Goal: Task Accomplishment & Management: Complete application form

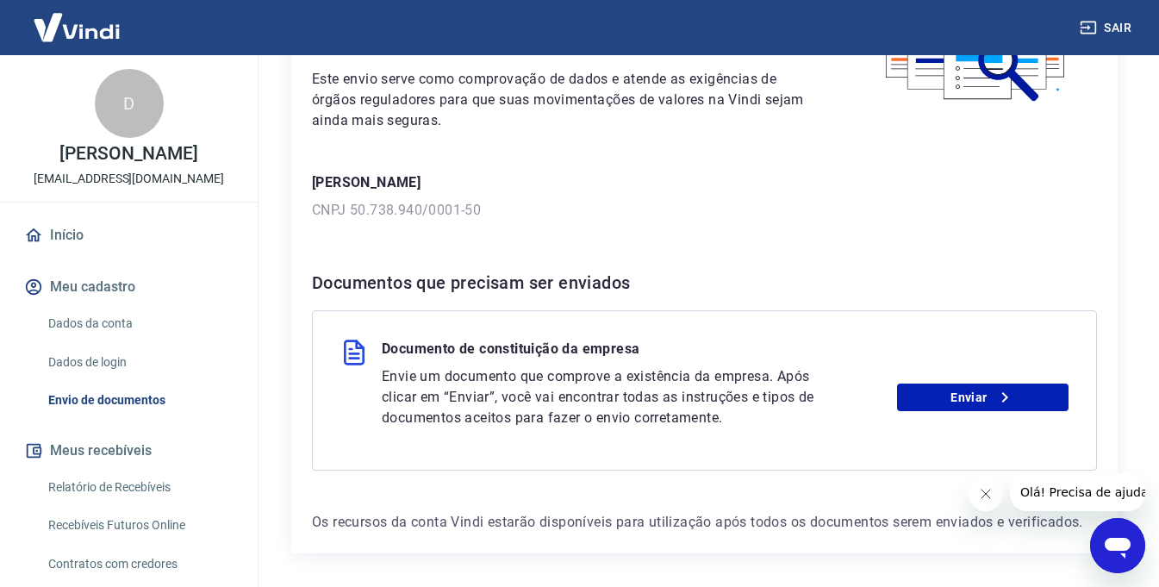
scroll to position [233, 0]
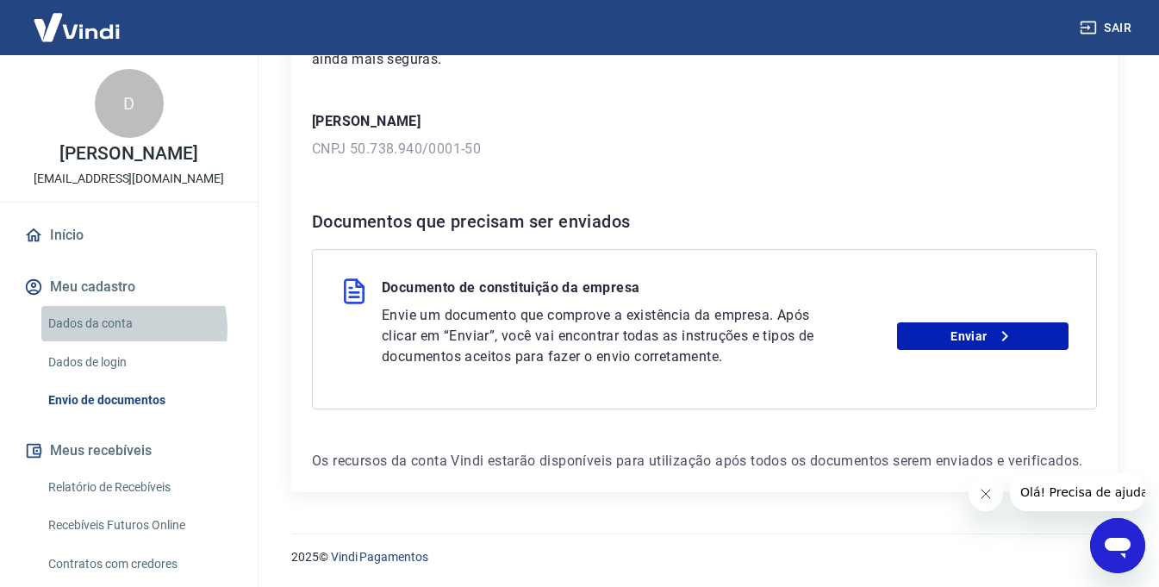
click at [118, 329] on link "Dados da conta" at bounding box center [139, 323] width 196 height 35
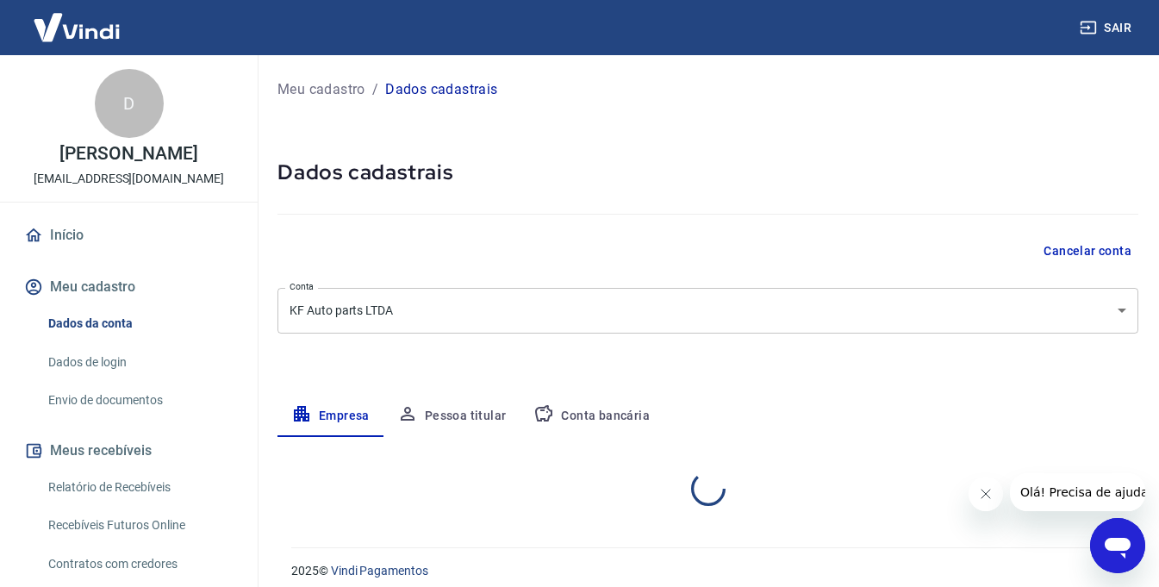
select select "RJ"
select select "business"
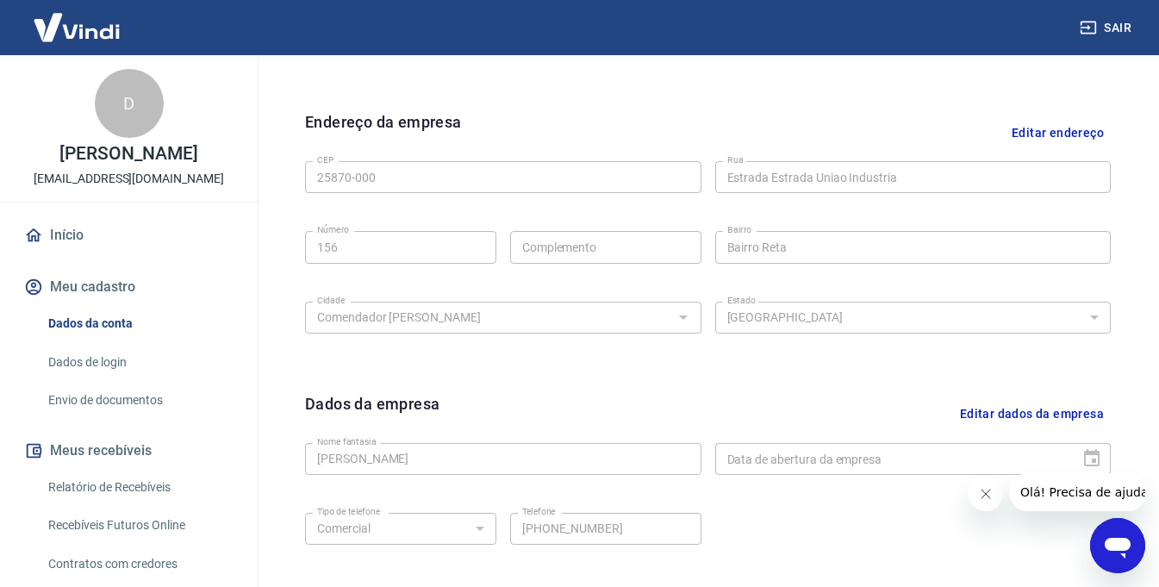
scroll to position [603, 0]
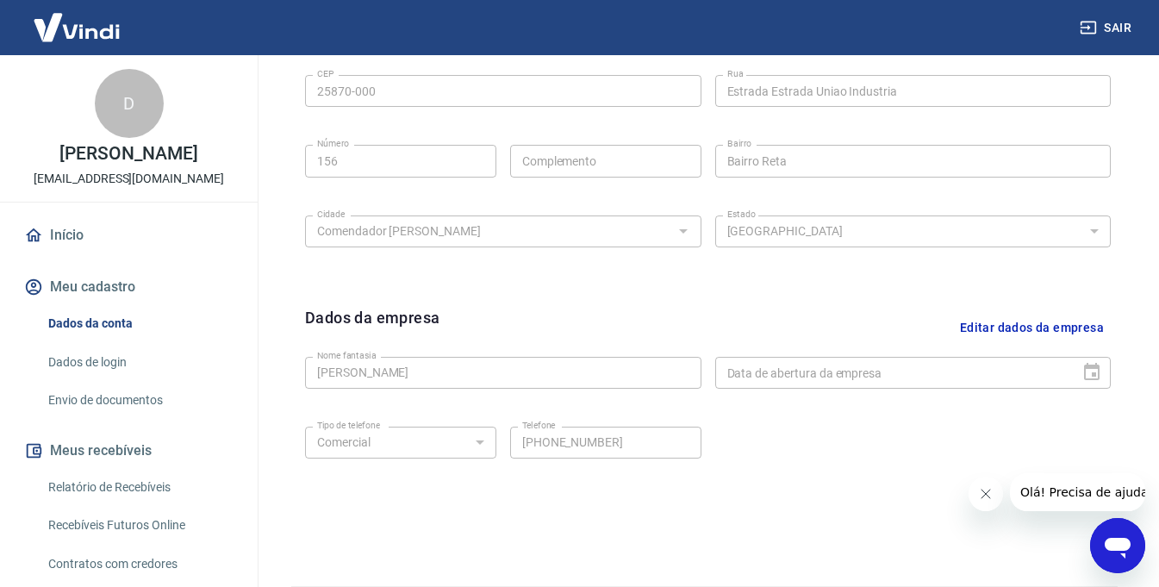
click at [121, 394] on link "Envio de documentos" at bounding box center [139, 400] width 196 height 35
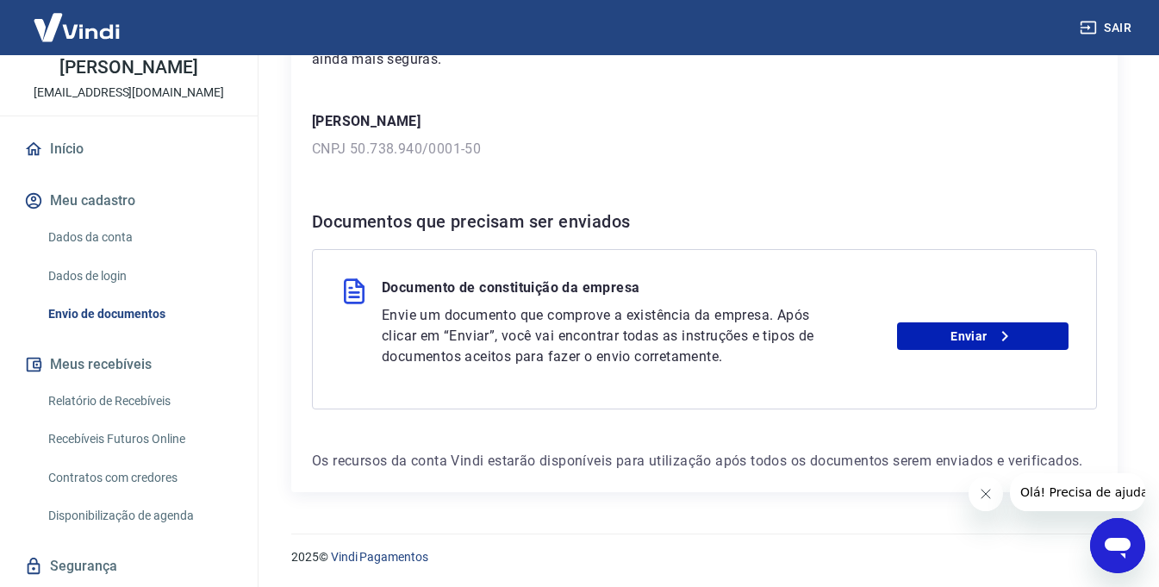
scroll to position [136, 0]
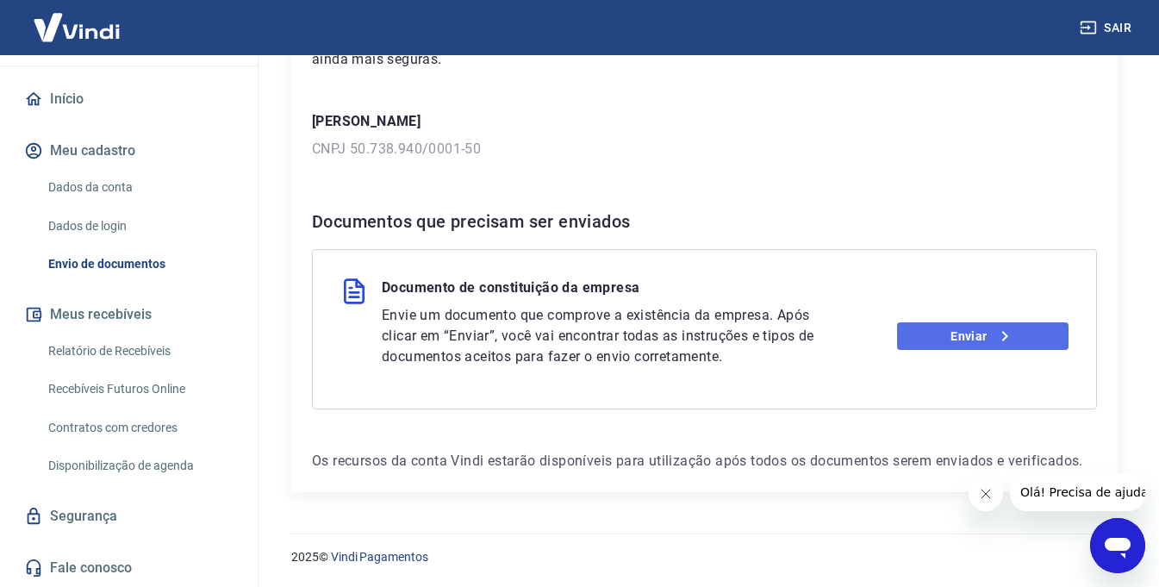
click at [972, 342] on link "Enviar" at bounding box center [982, 336] width 171 height 28
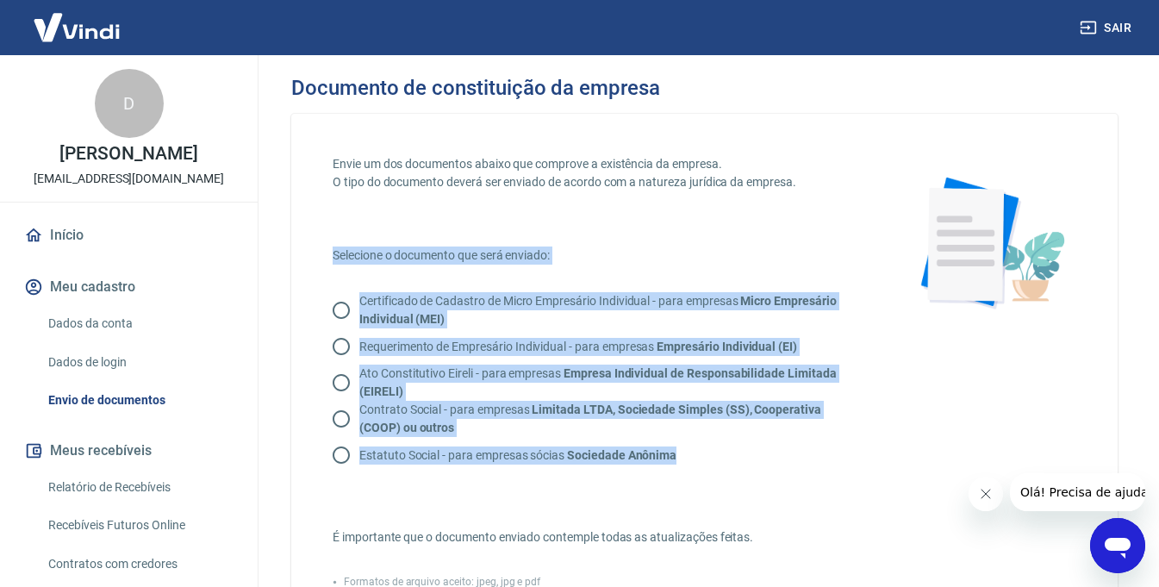
drag, startPoint x: 330, startPoint y: 252, endPoint x: 661, endPoint y: 408, distance: 365.8
copy div "Selecione o documento que será enviado: Certificado de Cadastro de Micro Empres…"
click at [618, 230] on div "Envie um dos documentos abaixo que comprove a existência da empresa. O tipo do …" at bounding box center [598, 493] width 530 height 677
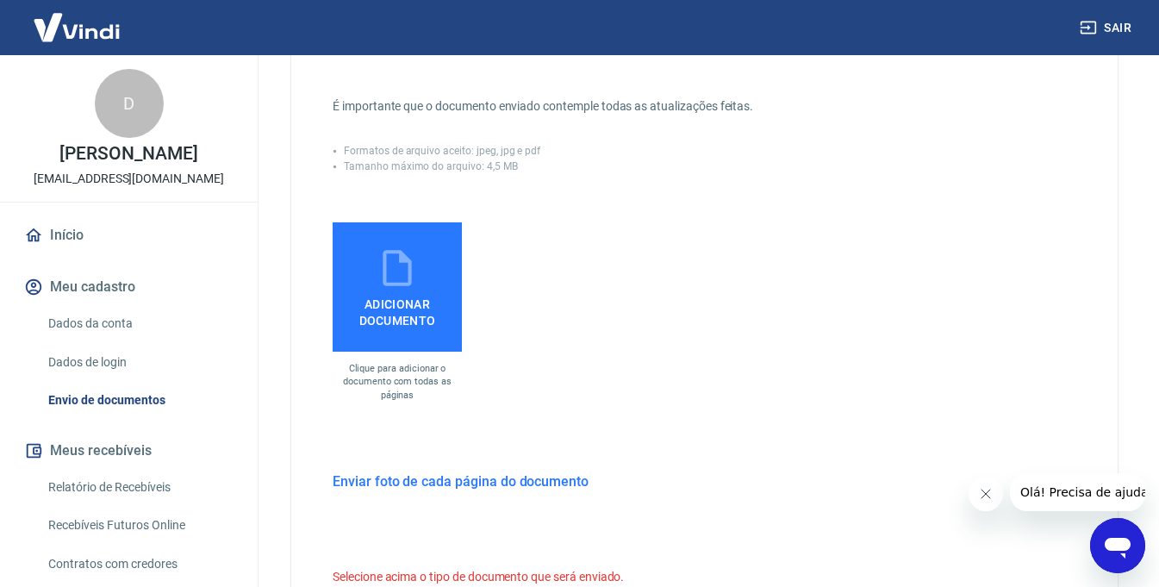
scroll to position [517, 0]
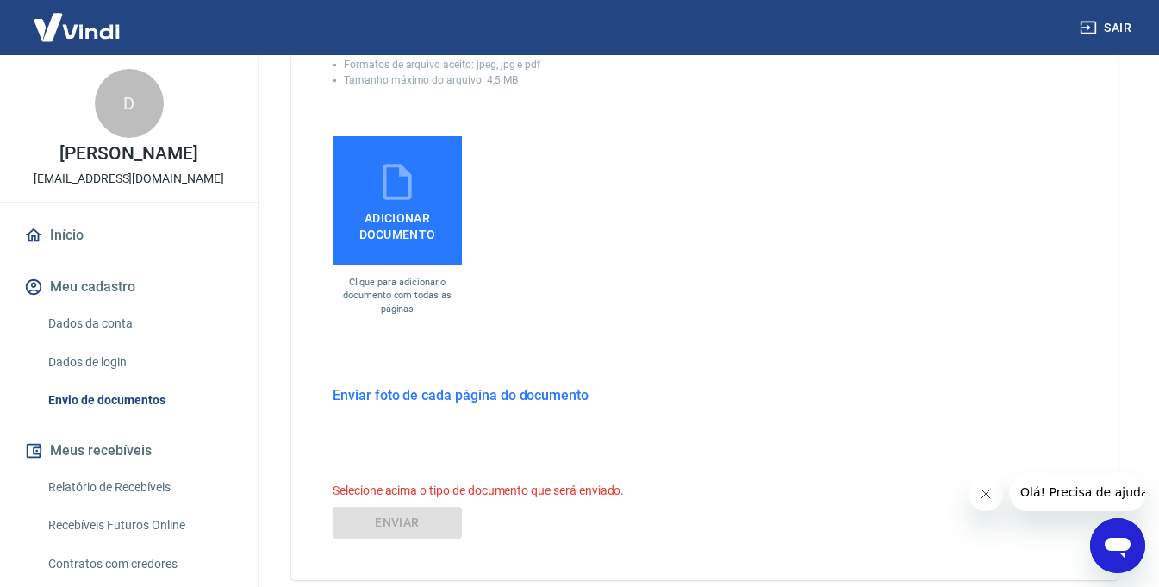
click at [384, 189] on icon at bounding box center [397, 182] width 28 height 36
click at [0, 0] on input "Adicionar documento" at bounding box center [0, 0] width 0 height 0
click at [487, 394] on h6 "Enviar foto de cada página do documento" at bounding box center [461, 395] width 256 height 22
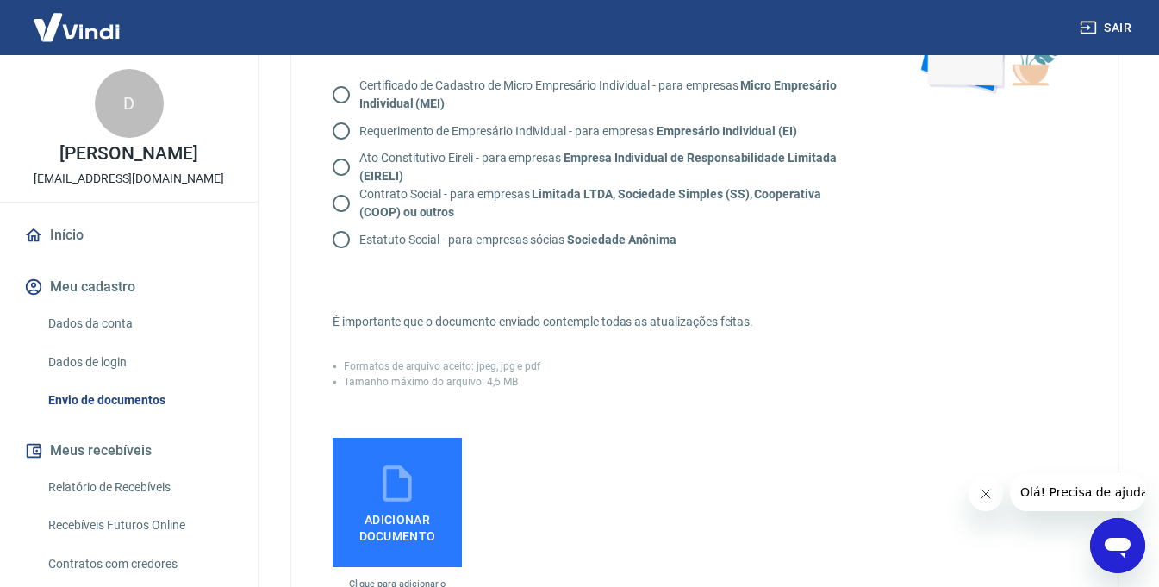
scroll to position [129, 0]
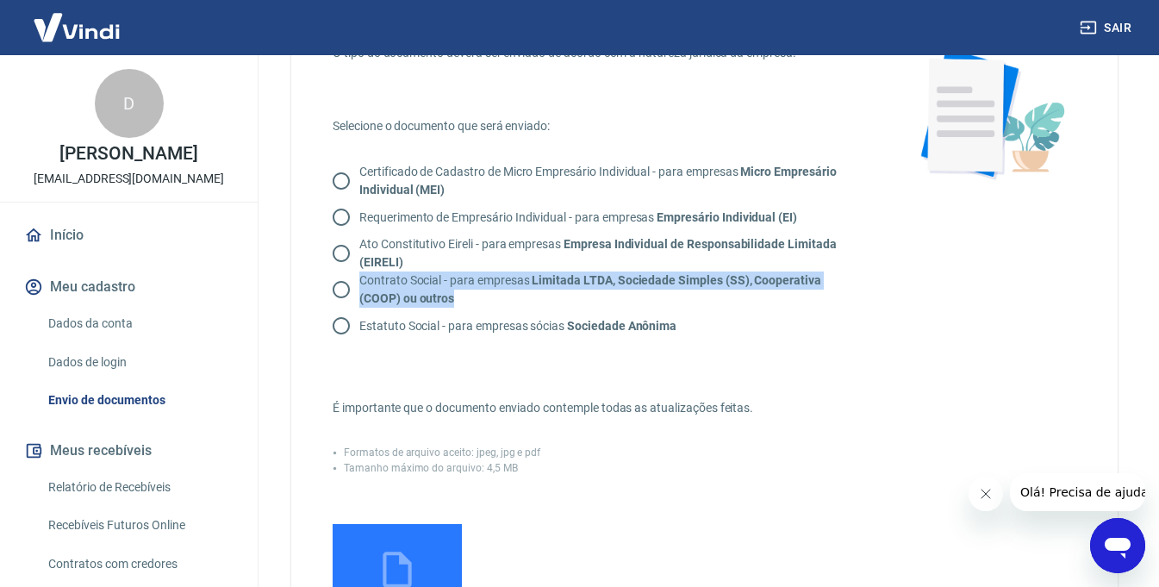
drag, startPoint x: 467, startPoint y: 299, endPoint x: 357, endPoint y: 287, distance: 110.9
click at [357, 287] on label "Contrato Social - para empresas Limitada LTDA, Sociedade Simples (SS), Cooperat…" at bounding box center [586, 289] width 526 height 36
copy p "Contrato Social - para empresas Limitada LTDA, Sociedade Simples (SS), Cooperat…"
